Goal: Task Accomplishment & Management: Use online tool/utility

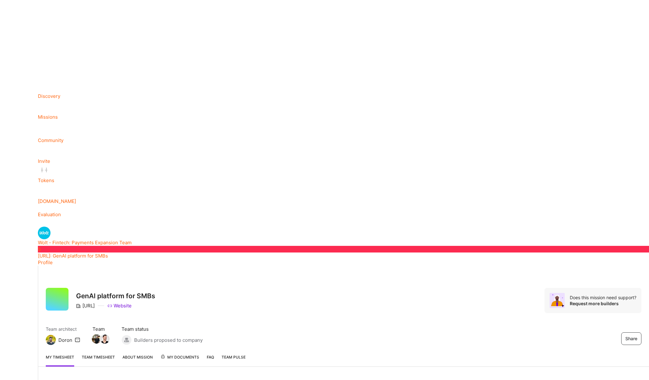
scroll to position [43, 0]
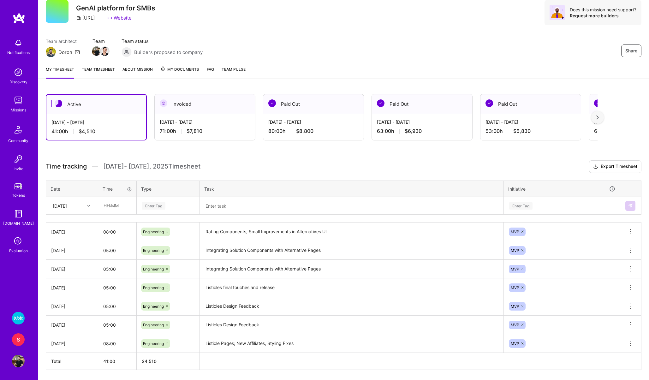
scroll to position [26, 0]
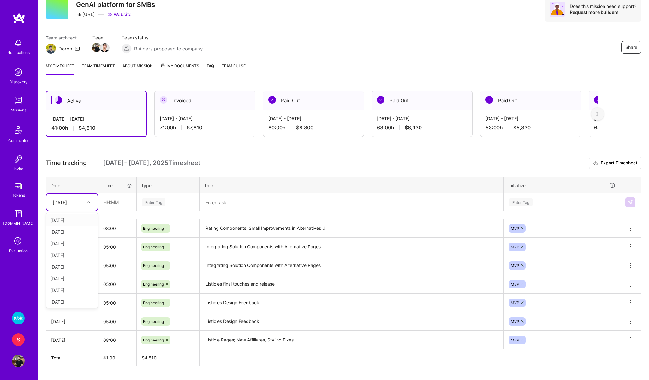
click at [67, 201] on div "Tue, Aug 26" at bounding box center [60, 202] width 14 height 7
click at [55, 300] on div "[DATE]" at bounding box center [71, 301] width 51 height 12
click at [111, 203] on input "text" at bounding box center [118, 202] width 38 height 17
type input "05:00"
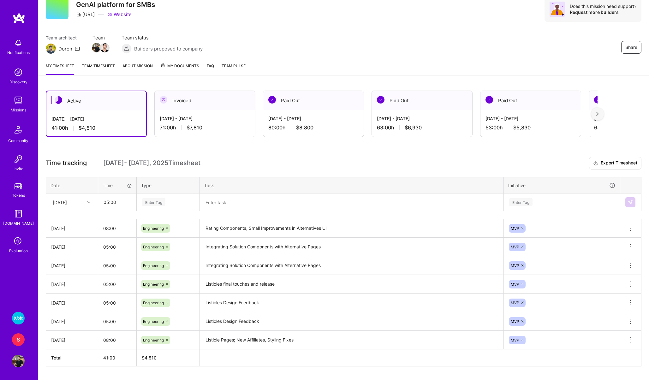
click at [160, 204] on div "Enter Tag" at bounding box center [153, 202] width 23 height 10
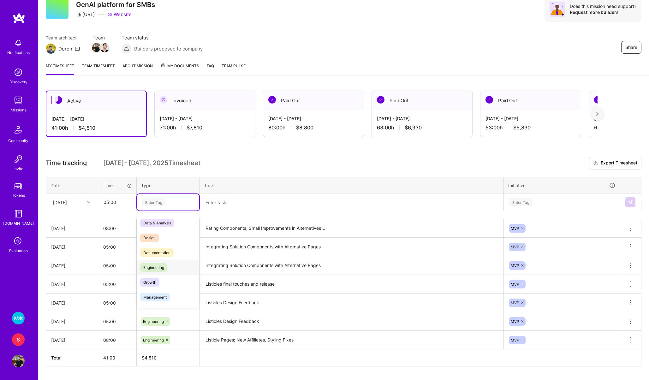
click at [154, 267] on span "Engineering" at bounding box center [153, 267] width 27 height 9
click at [215, 203] on textarea at bounding box center [352, 202] width 302 height 16
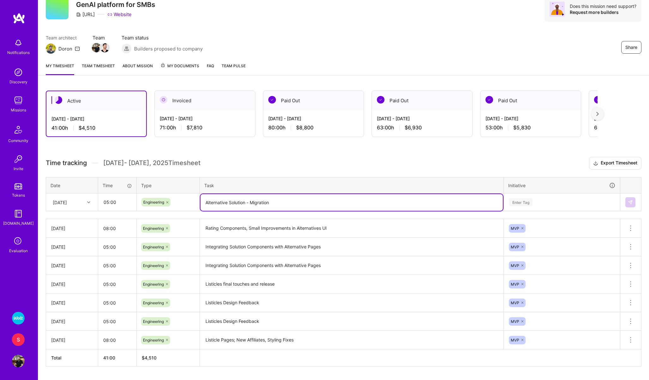
click at [246, 204] on textarea "Alternative Solution - Migration" at bounding box center [352, 202] width 302 height 17
type textarea "Alternative Solutions - Migration"
click at [515, 203] on div "Enter Tag" at bounding box center [520, 202] width 23 height 10
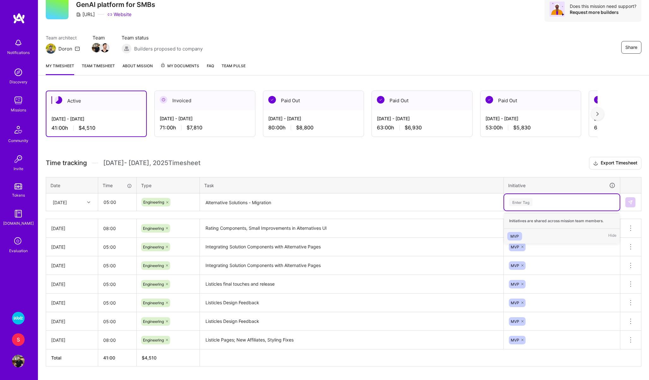
click at [513, 238] on div "MVP" at bounding box center [515, 236] width 9 height 7
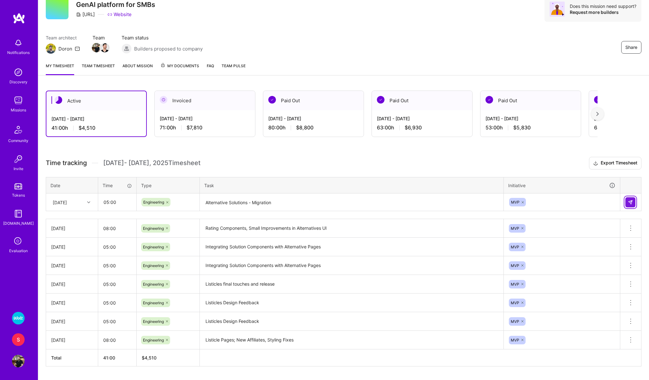
click at [631, 198] on button at bounding box center [631, 202] width 10 height 10
